Goal: Check status

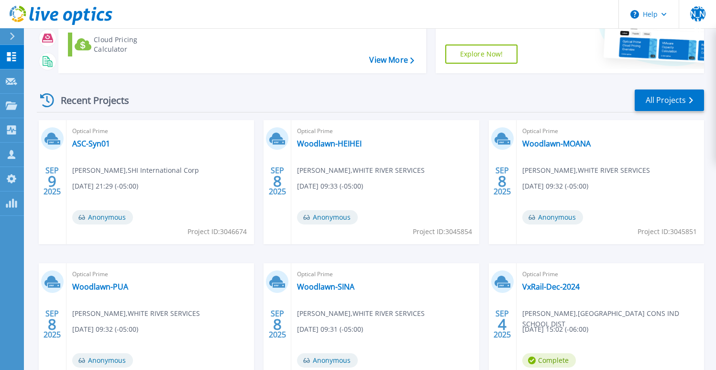
scroll to position [154, 0]
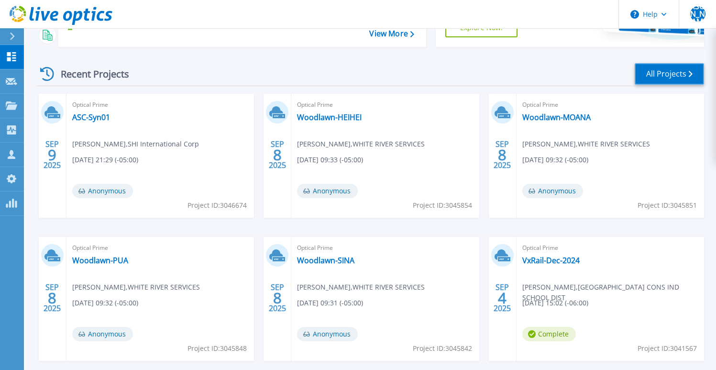
click at [676, 66] on link "All Projects" at bounding box center [669, 74] width 69 height 22
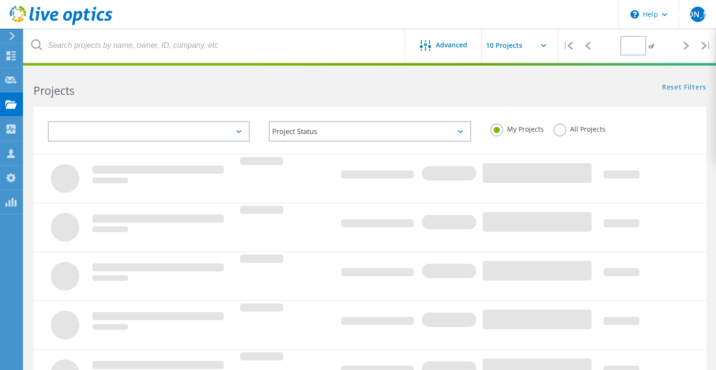
type input "1"
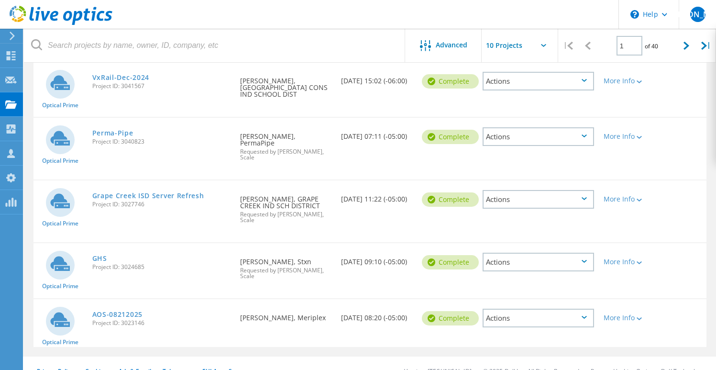
scroll to position [360, 0]
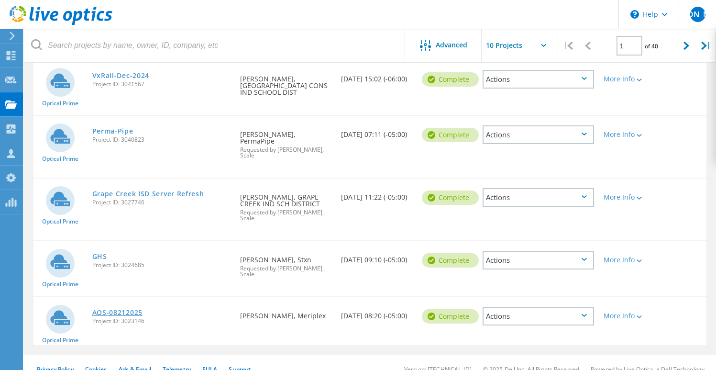
click at [116, 309] on link "AOS-08212025" at bounding box center [117, 312] width 50 height 7
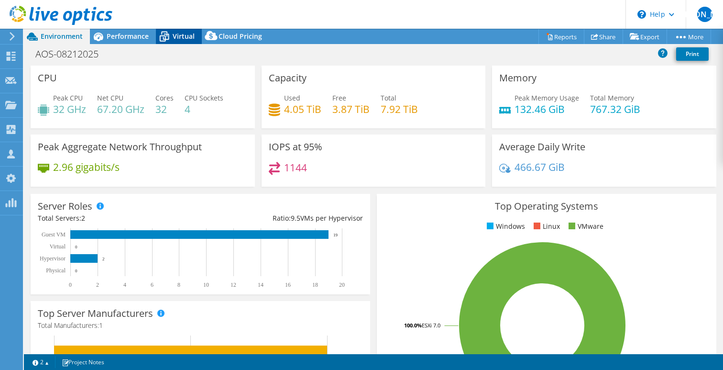
click at [187, 35] on span "Virtual" at bounding box center [184, 36] width 22 height 9
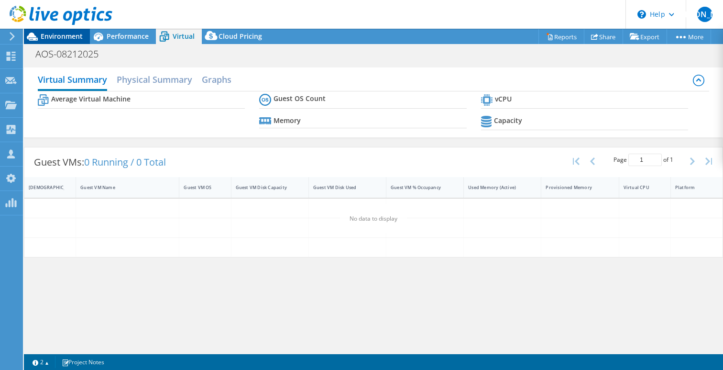
click at [68, 39] on span "Environment" at bounding box center [62, 36] width 42 height 9
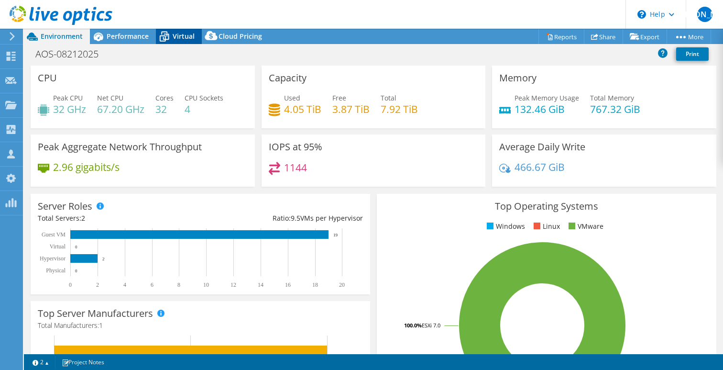
click at [185, 34] on span "Virtual" at bounding box center [184, 36] width 22 height 9
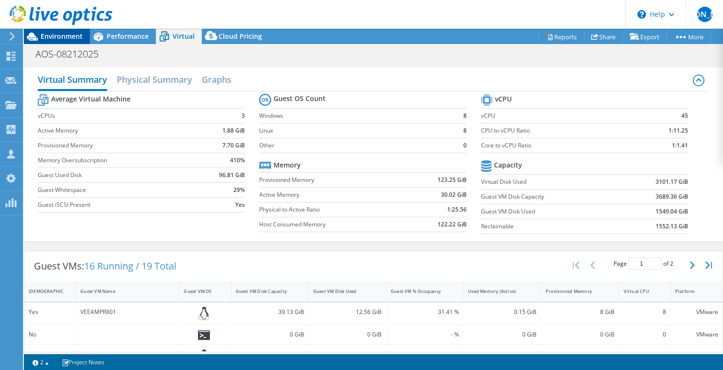
click at [60, 39] on span "Environment" at bounding box center [62, 36] width 42 height 9
